Goal: Task Accomplishment & Management: Use online tool/utility

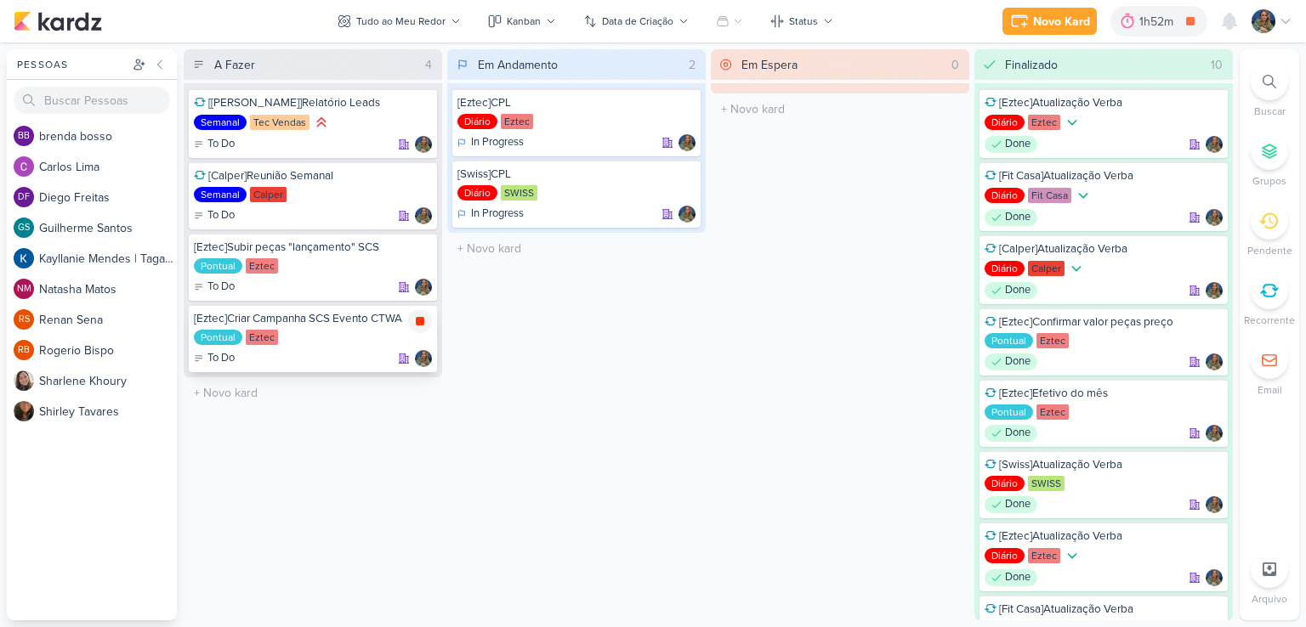
click at [419, 320] on icon at bounding box center [420, 321] width 9 height 9
click at [1140, 28] on div at bounding box center [1151, 21] width 24 height 27
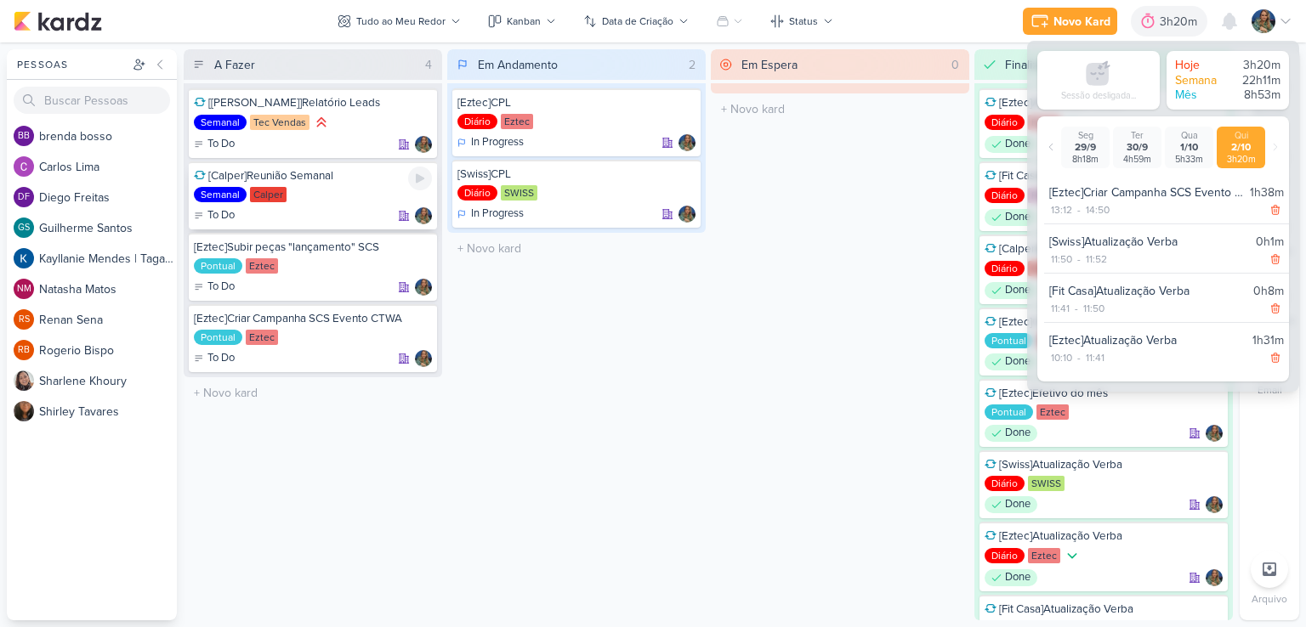
click at [416, 174] on icon at bounding box center [420, 179] width 14 height 14
click at [1142, 25] on div "3h20m" at bounding box center [1157, 22] width 43 height 18
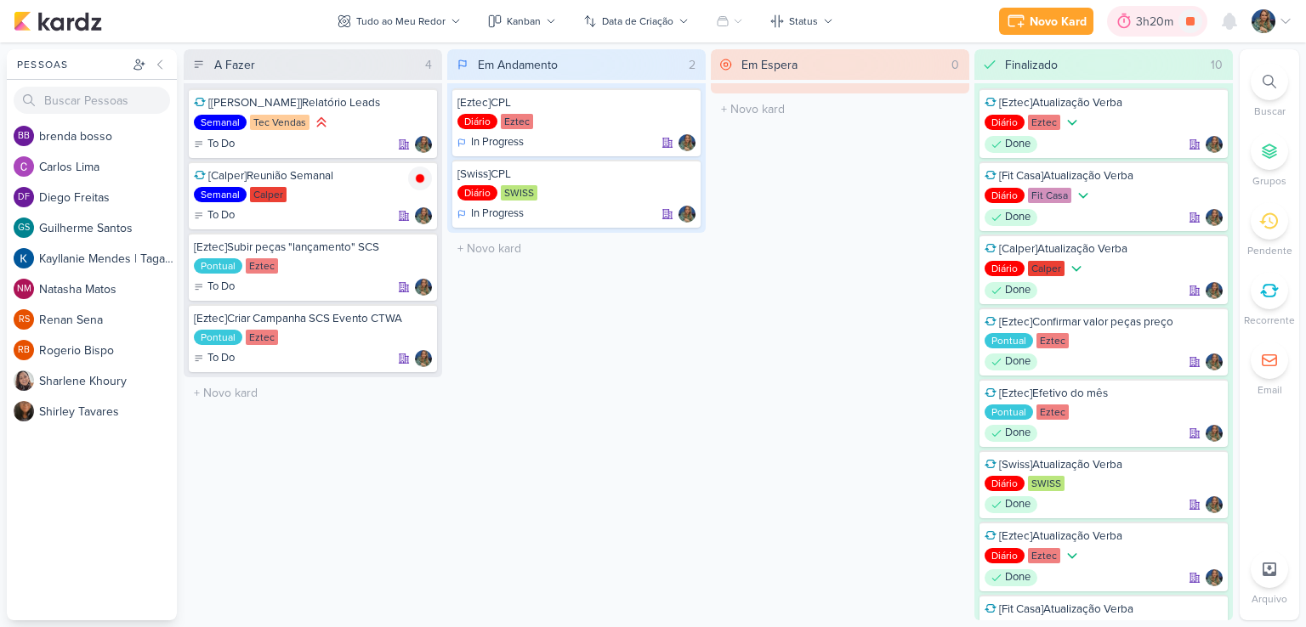
click at [1142, 25] on div "3h20m" at bounding box center [1157, 22] width 43 height 18
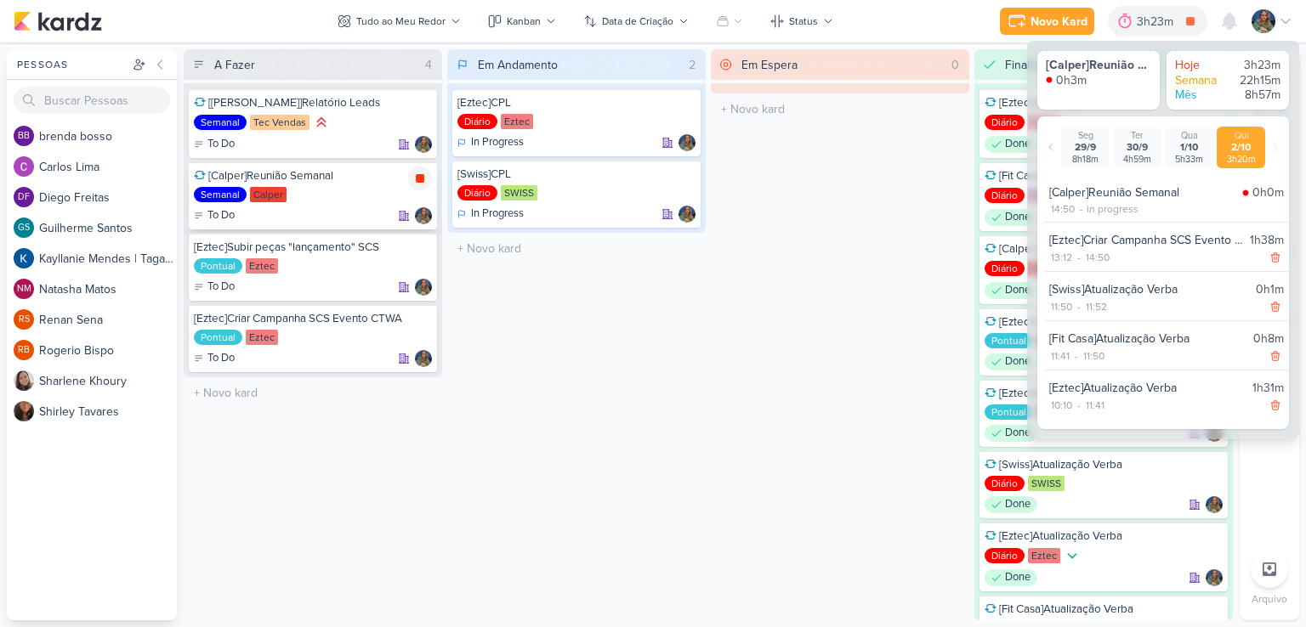
click at [424, 181] on icon at bounding box center [420, 179] width 14 height 14
click at [926, 198] on div "Em Espera 0 O título do kard deve ter menos que 100 caracteres" at bounding box center [840, 334] width 258 height 571
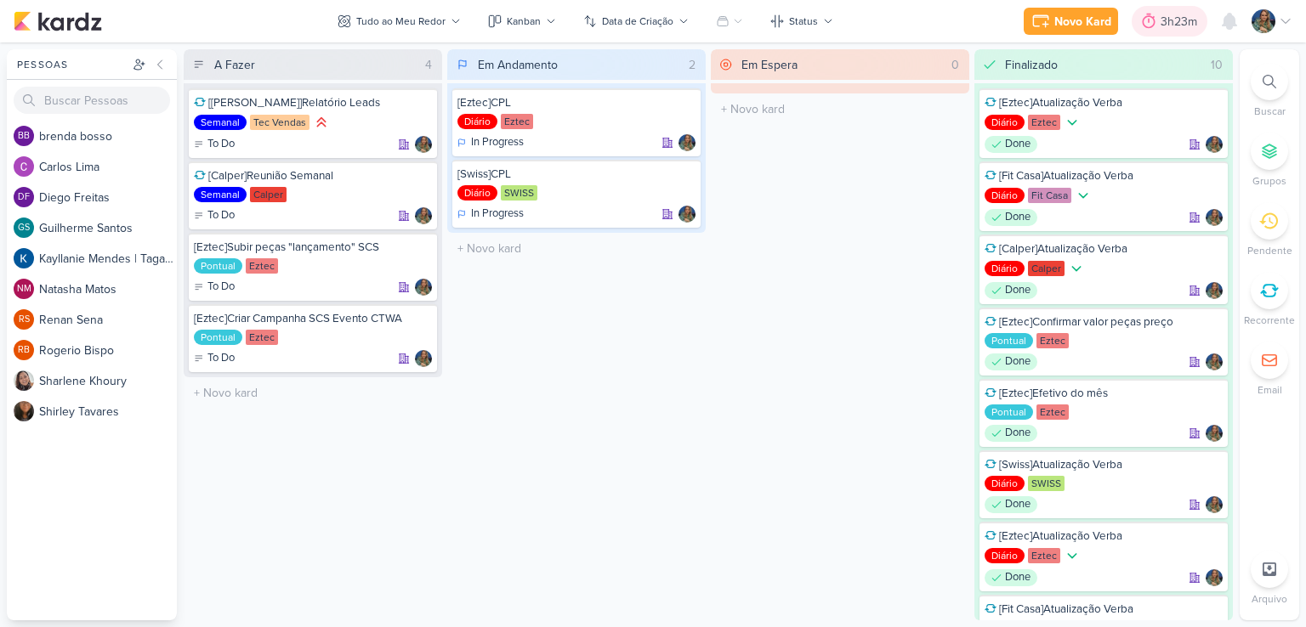
click at [1143, 28] on icon at bounding box center [1148, 21] width 17 height 17
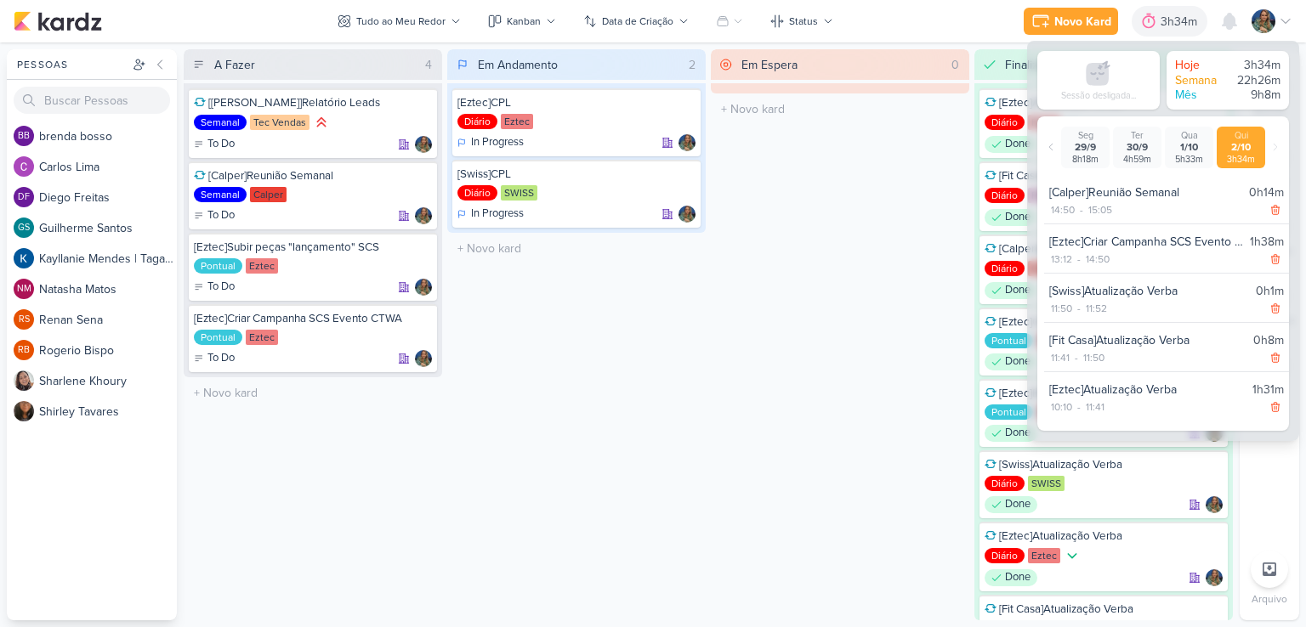
click at [1191, 241] on div "[Eztec]Criar Campanha SCS Evento CTWA" at bounding box center [1146, 242] width 194 height 18
click at [1099, 255] on div "14:50" at bounding box center [1097, 259] width 27 height 15
select select "14"
click at [1127, 284] on select "00 01 02 03 04 05 06 07 08 09 10 11 12 13 14 15 16 17 18 19 20 21 22 23 24 25 2…" at bounding box center [1126, 280] width 24 height 20
click at [1114, 270] on select "00 01 02 03 04 05 06 07 08 09 10 11 12 13 14 15 16 17 18 19 20 21 22 23 24 25 2…" at bounding box center [1126, 280] width 24 height 20
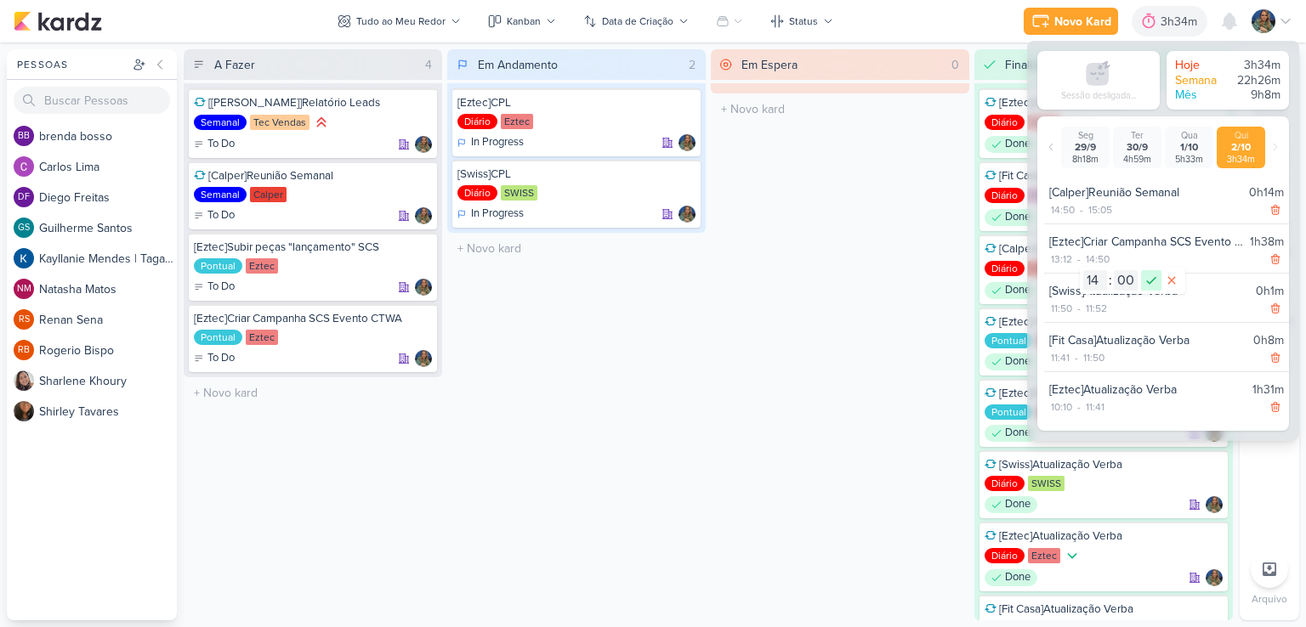
click at [1149, 288] on icon at bounding box center [1151, 280] width 20 height 20
click at [1067, 211] on div "14:50" at bounding box center [1062, 209] width 27 height 15
click at [1097, 232] on select "00 01 02 03 04 05 06 07 08 09 10 11 12 13 14 15 16 17 18 19 20 21 22 23 24 25 2…" at bounding box center [1092, 232] width 24 height 20
select select "0"
click at [1080, 222] on select "00 01 02 03 04 05 06 07 08 09 10 11 12 13 14 15 16 17 18 19 20 21 22 23 24 25 2…" at bounding box center [1092, 232] width 24 height 20
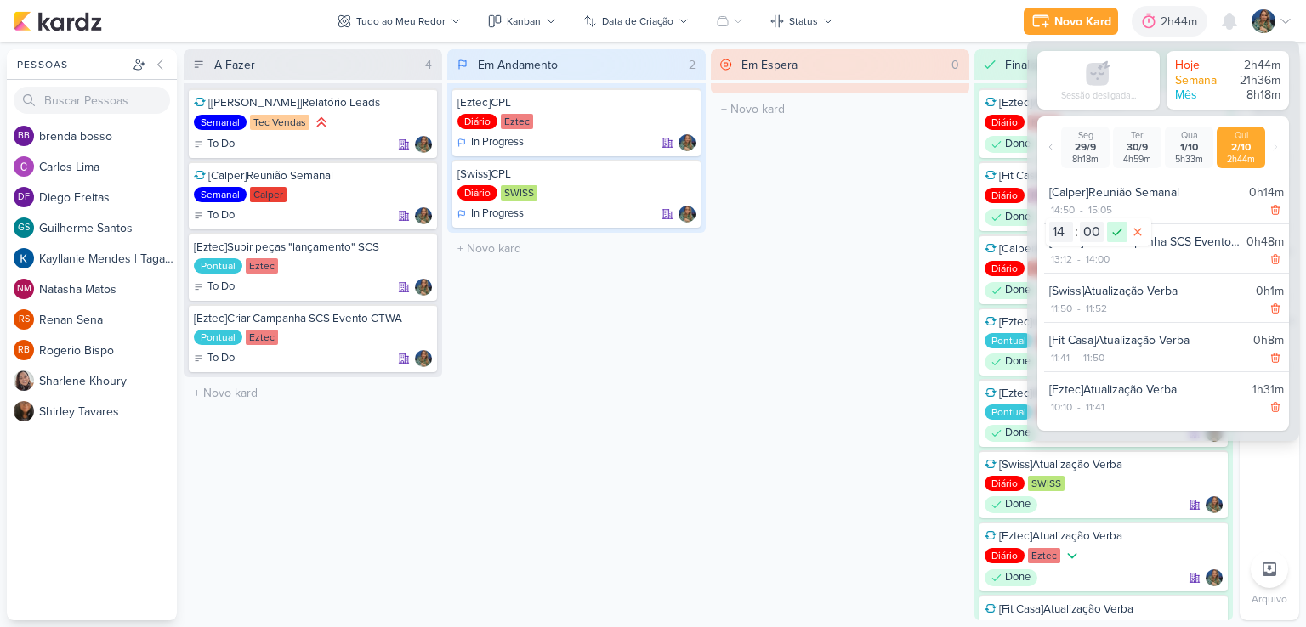
click at [1115, 229] on icon at bounding box center [1117, 232] width 20 height 20
click at [915, 264] on div "Em Espera 0 O título do kard deve ter menos que 100 caracteres" at bounding box center [840, 334] width 258 height 571
